Goal: Obtain resource: Obtain resource

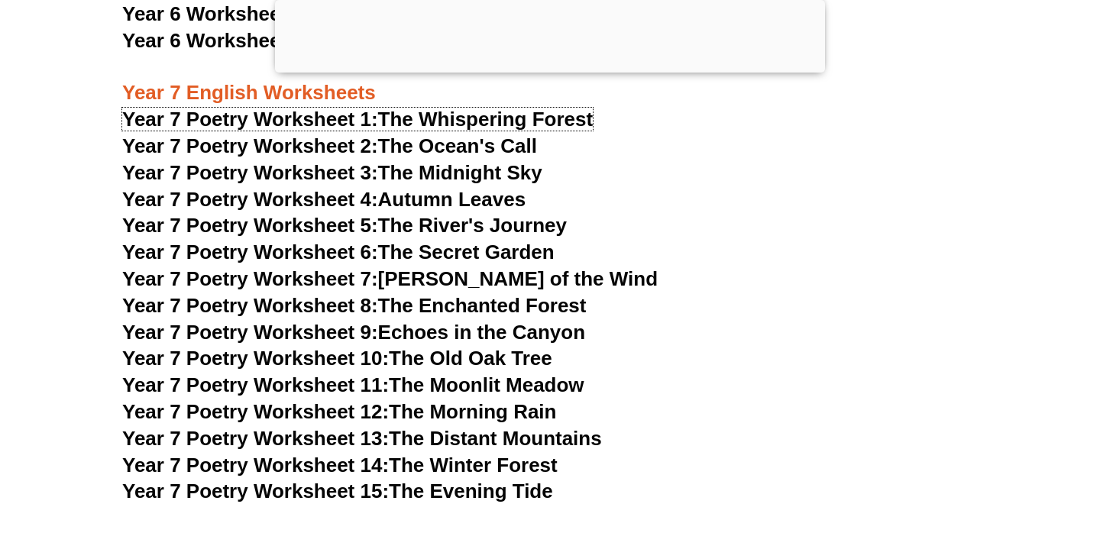
scroll to position [9252, 0]
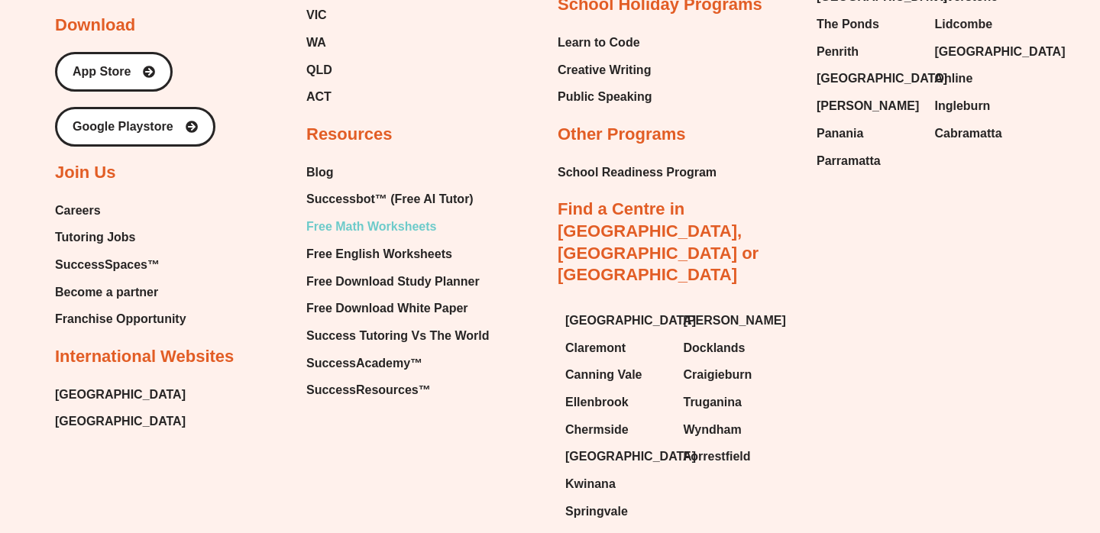
click at [381, 215] on span "Free Math Worksheets" at bounding box center [371, 226] width 130 height 23
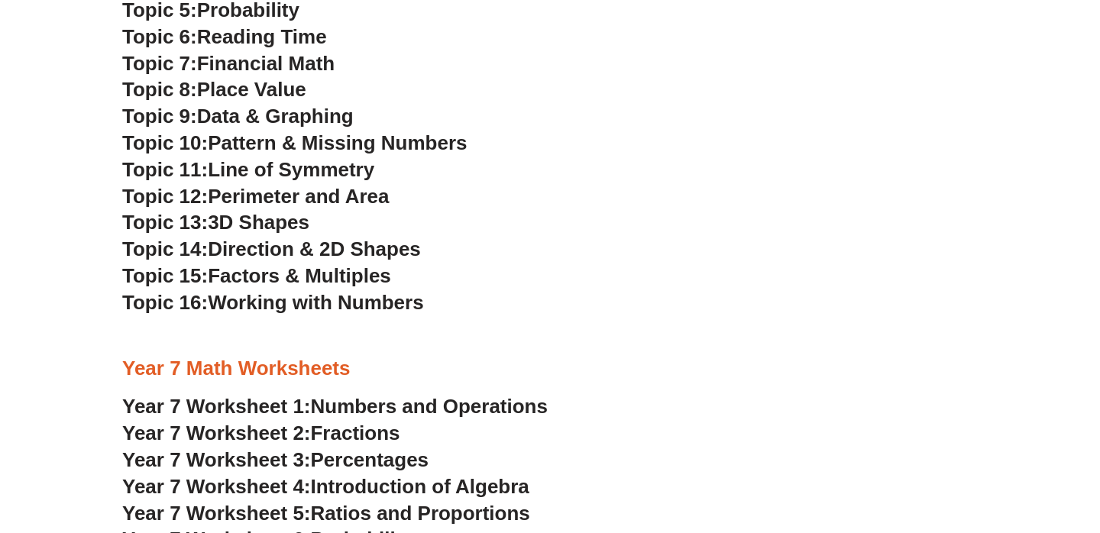
scroll to position [3456, 0]
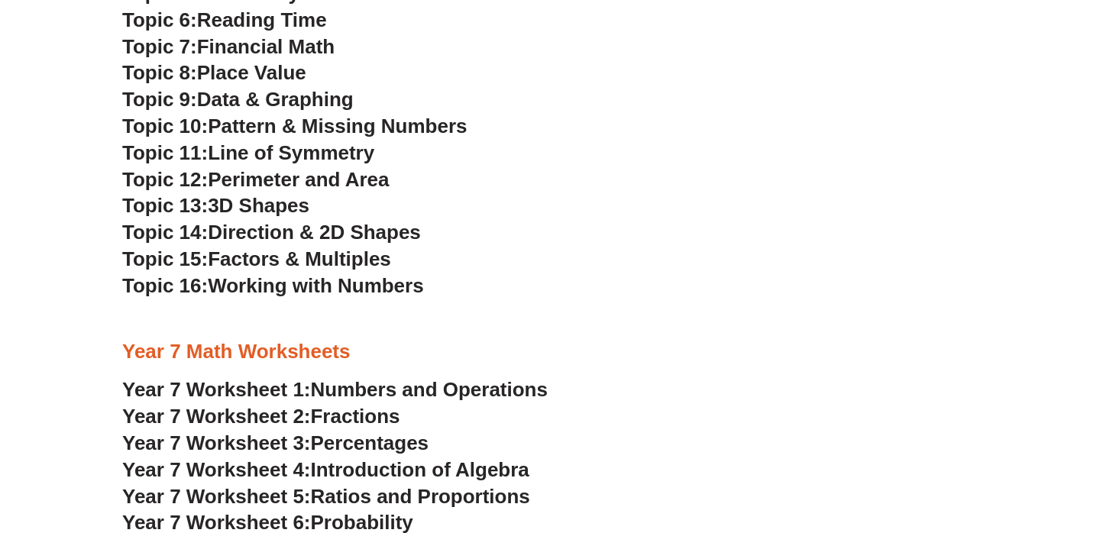
click at [199, 390] on span "Year 7 Worksheet 1:" at bounding box center [216, 389] width 189 height 23
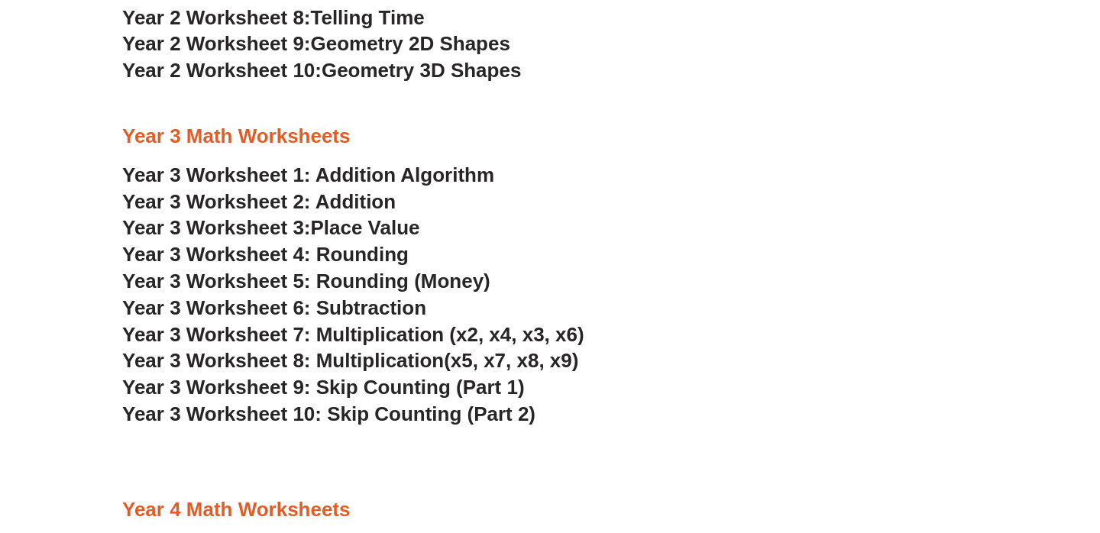
scroll to position [1818, 0]
click at [202, 174] on link "Year 3 Worksheet 1: Addition Algorithm" at bounding box center [308, 175] width 372 height 23
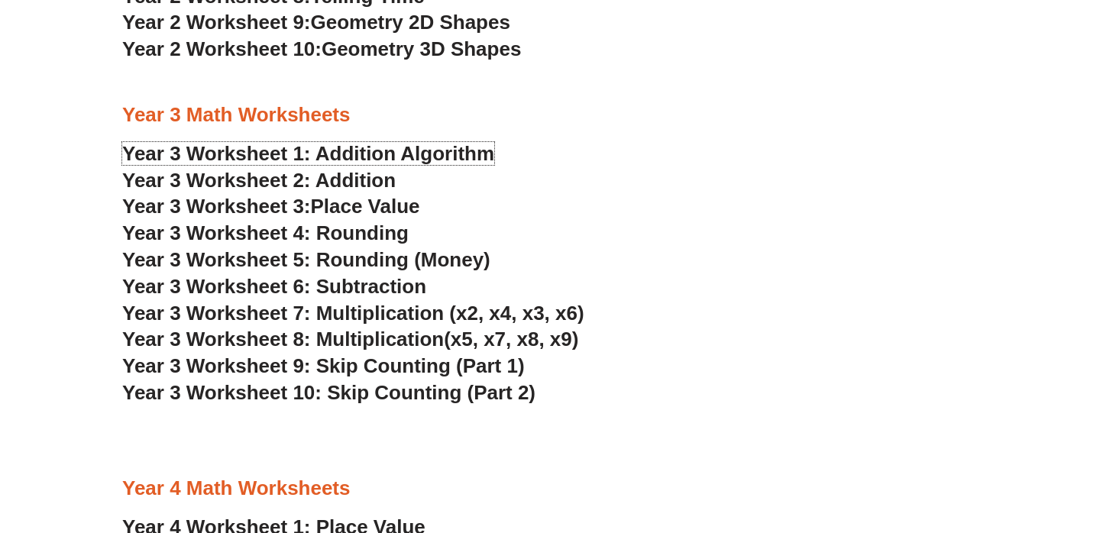
scroll to position [1846, 0]
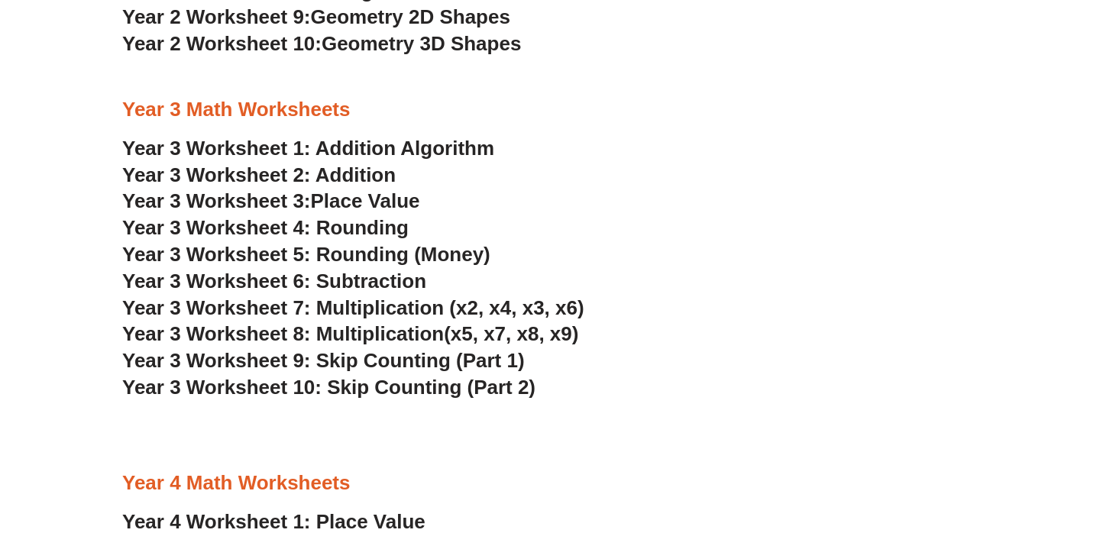
click at [245, 205] on span "Year 3 Worksheet 3:" at bounding box center [216, 200] width 189 height 23
